Goal: Obtain resource: Obtain resource

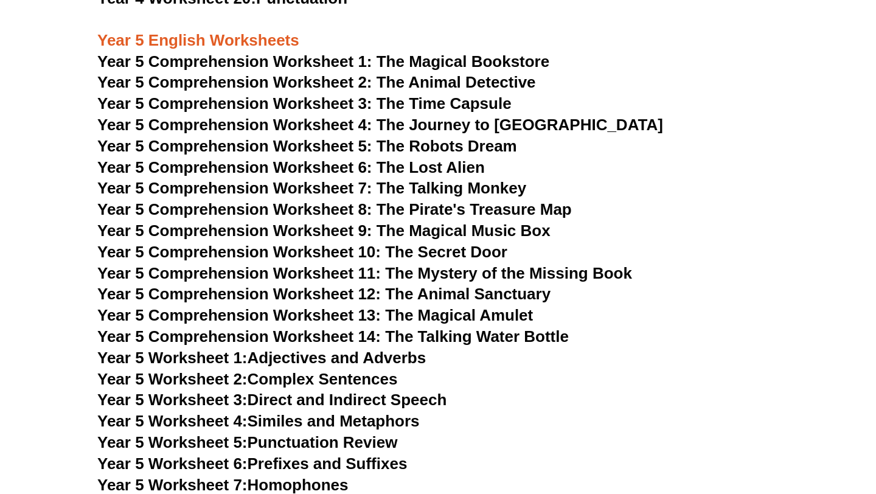
scroll to position [5197, 0]
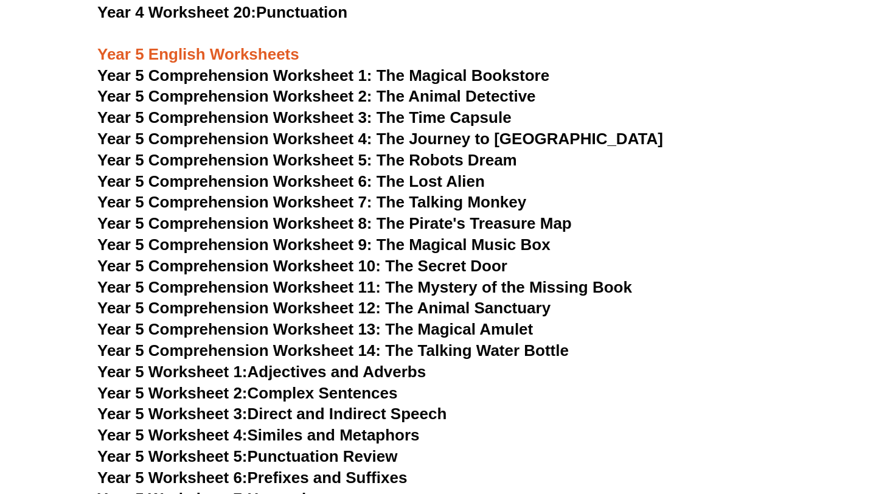
click at [507, 358] on span "Year 5 Comprehension Worksheet 14: The Talking Water Bottle" at bounding box center [333, 350] width 472 height 18
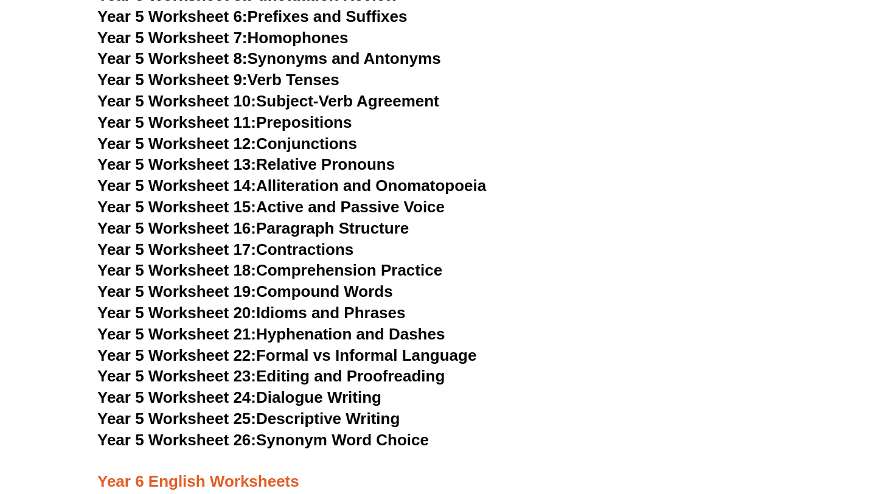
scroll to position [5661, 0]
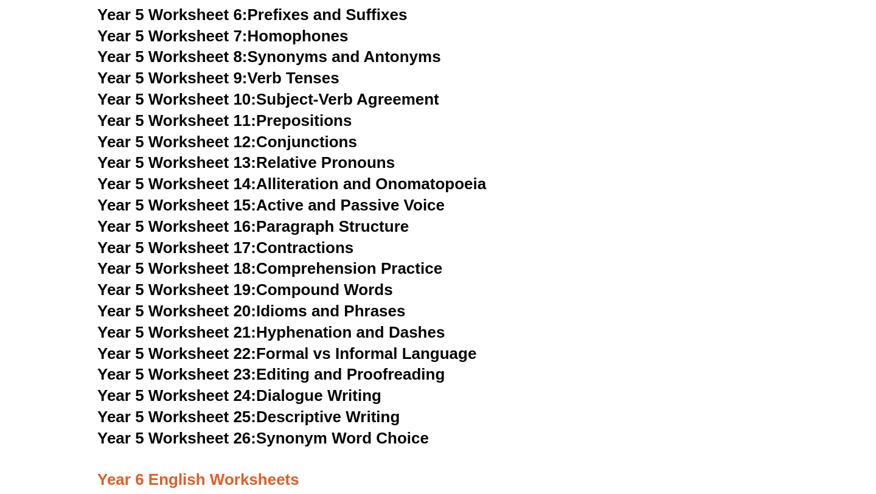
click at [317, 407] on div "Year 3 English Worksheets Year 3 Comprehension Worksheet 1: Exploring the Wonde…" at bounding box center [438, 289] width 694 height 5065
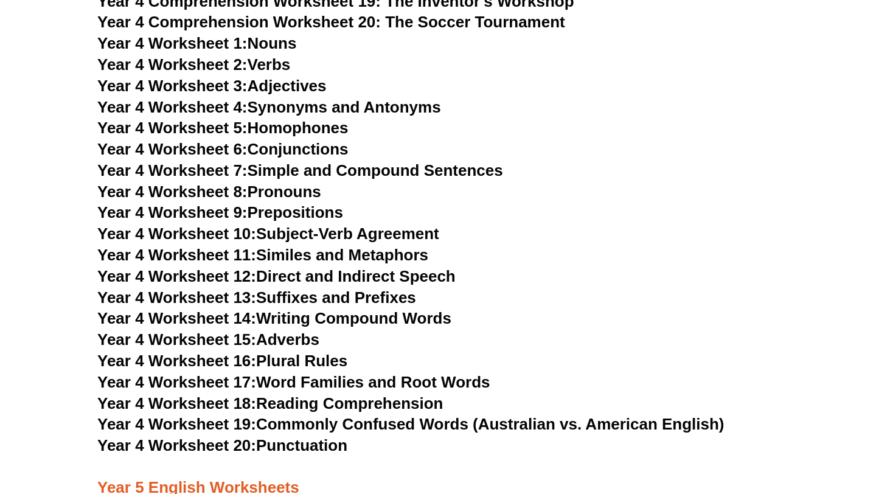
scroll to position [4762, 0]
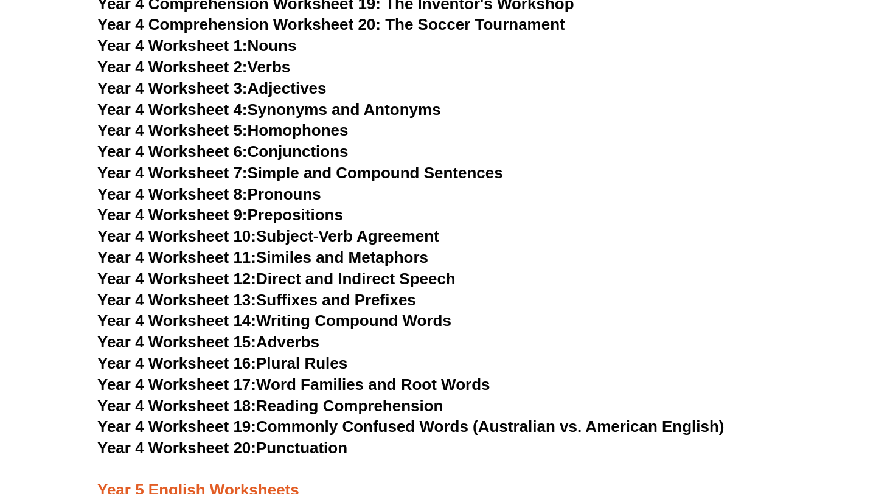
click at [285, 259] on link "Year 4 Worksheet 11: Similes and Metaphors" at bounding box center [262, 257] width 331 height 18
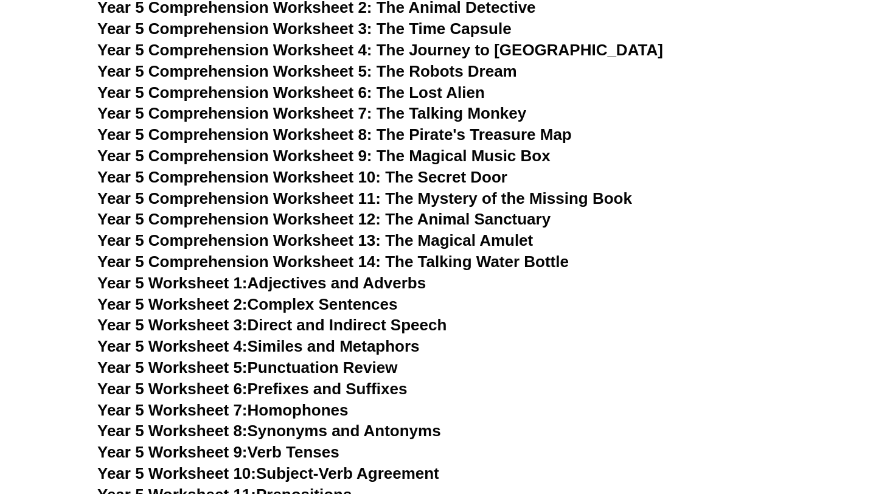
scroll to position [5326, 0]
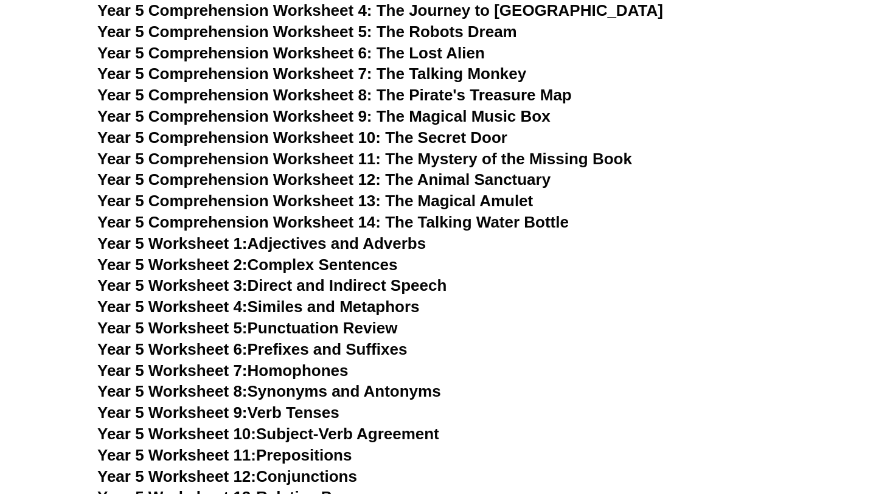
click at [280, 329] on link "Year 5 Worksheet 5: Punctuation Review" at bounding box center [247, 328] width 300 height 18
click at [331, 387] on link "Year 5 Worksheet 8: Synonyms and Antonyms" at bounding box center [269, 391] width 344 height 18
click at [301, 411] on link "Year 5 Worksheet 9: Verb Tenses" at bounding box center [218, 412] width 242 height 18
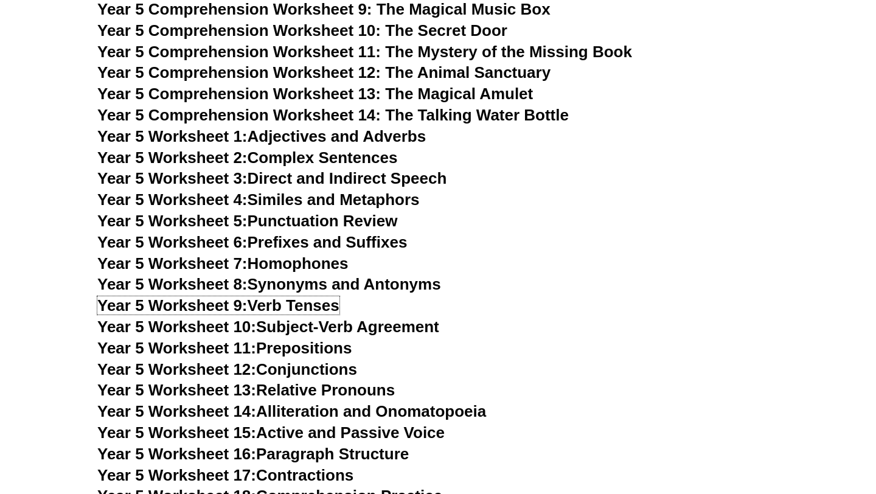
scroll to position [5447, 0]
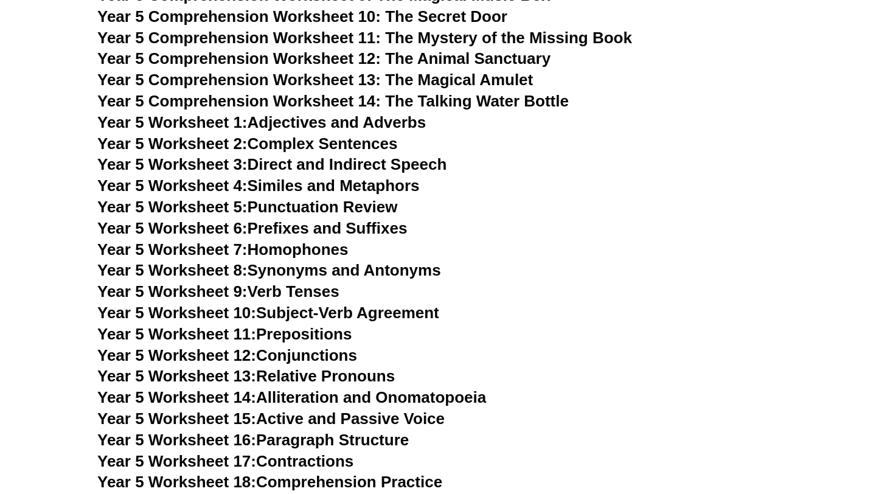
click at [299, 362] on link "Year 5 Worksheet 12: Conjunctions" at bounding box center [227, 355] width 260 height 18
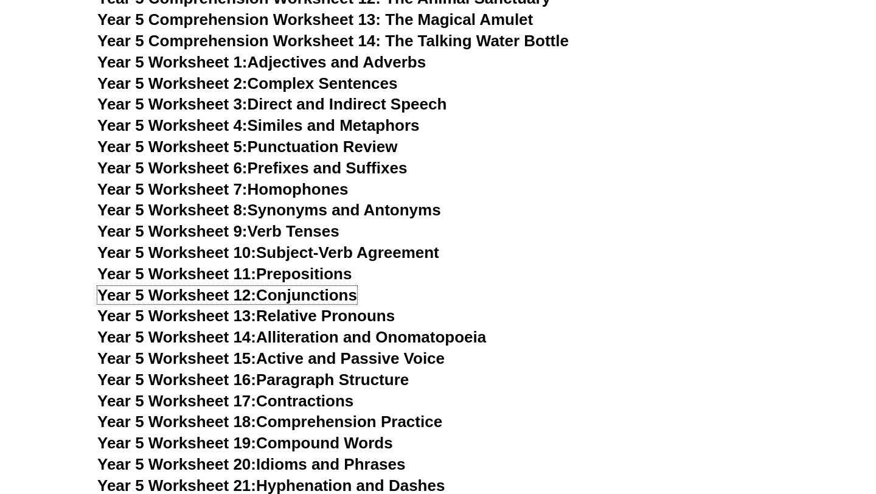
scroll to position [5516, 0]
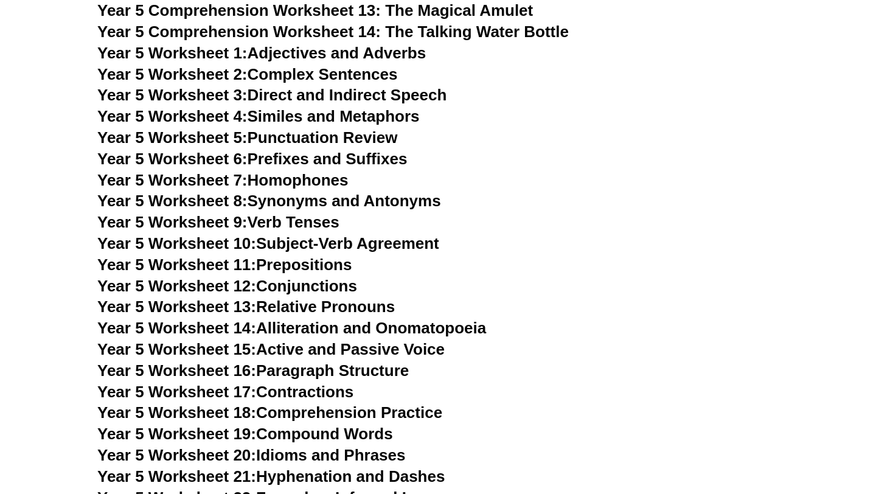
click at [344, 331] on link "Year 5 Worksheet 14: Alliteration and Onomatopoeia" at bounding box center [291, 328] width 389 height 18
click at [340, 375] on link "Year 5 Worksheet 16: Paragraph Structure" at bounding box center [253, 370] width 312 height 18
click at [332, 393] on link "Year 5 Worksheet 17: Contractions" at bounding box center [225, 392] width 256 height 18
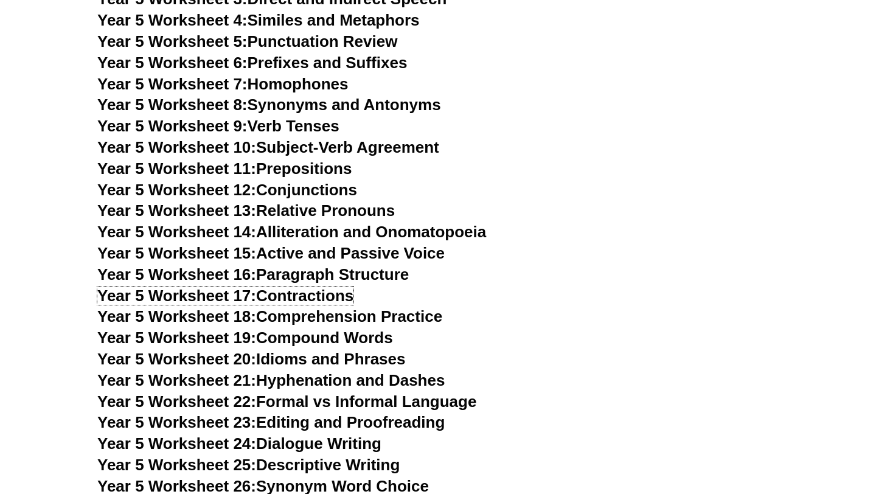
scroll to position [5614, 0]
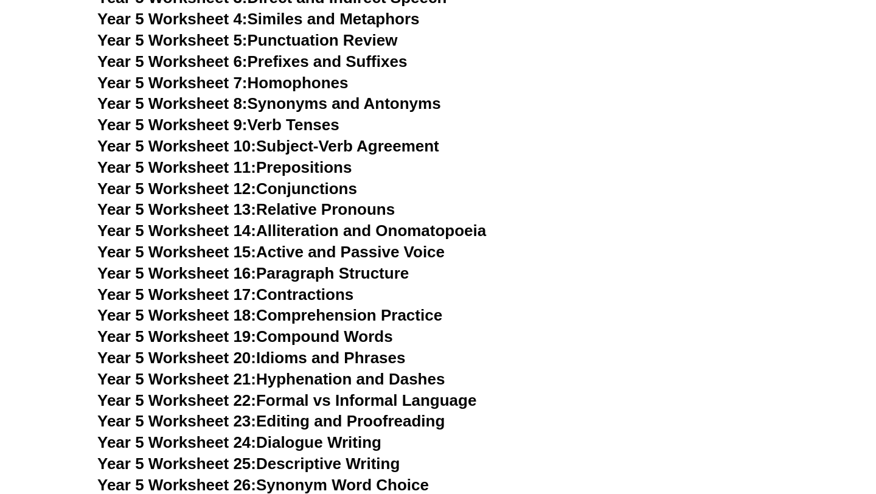
click at [331, 358] on link "Year 5 Worksheet 20: Idioms and Phrases" at bounding box center [251, 358] width 308 height 18
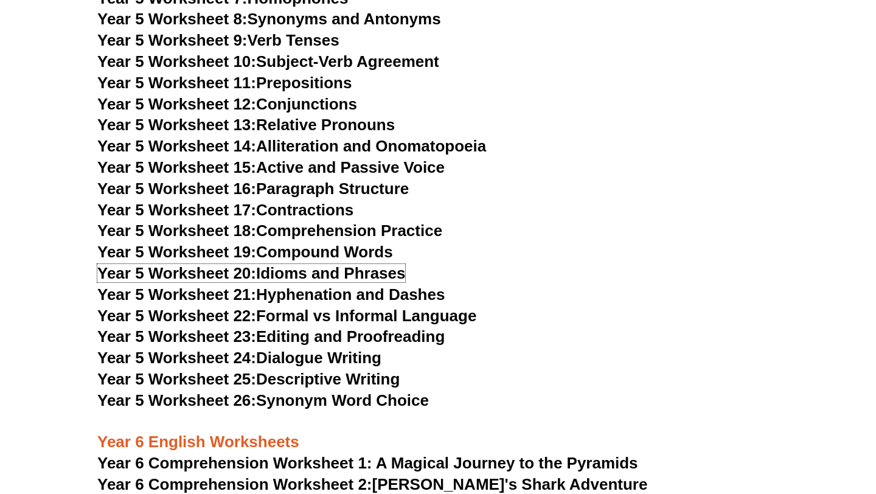
scroll to position [5707, 0]
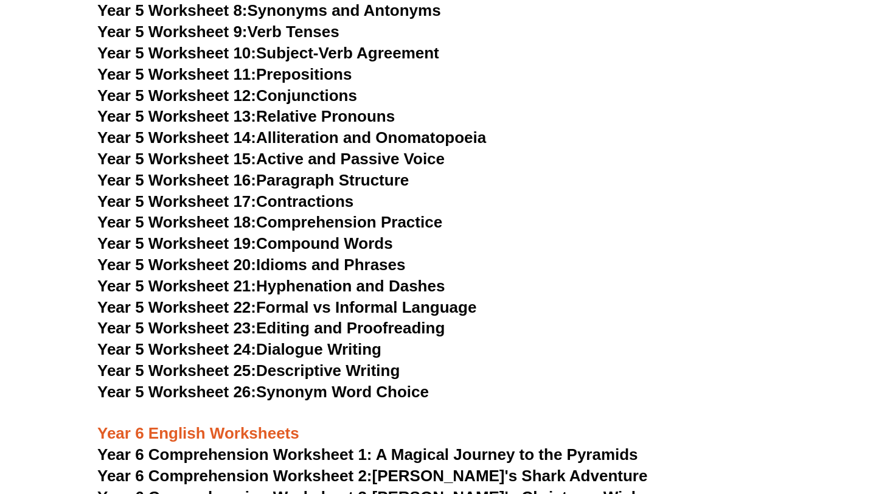
click at [431, 330] on link "Year 5 Worksheet 23: Editing and Proofreading" at bounding box center [270, 328] width 347 height 18
click at [320, 264] on link "Year 5 Worksheet 20: Idioms and Phrases" at bounding box center [251, 265] width 308 height 18
